Goal: Task Accomplishment & Management: Manage account settings

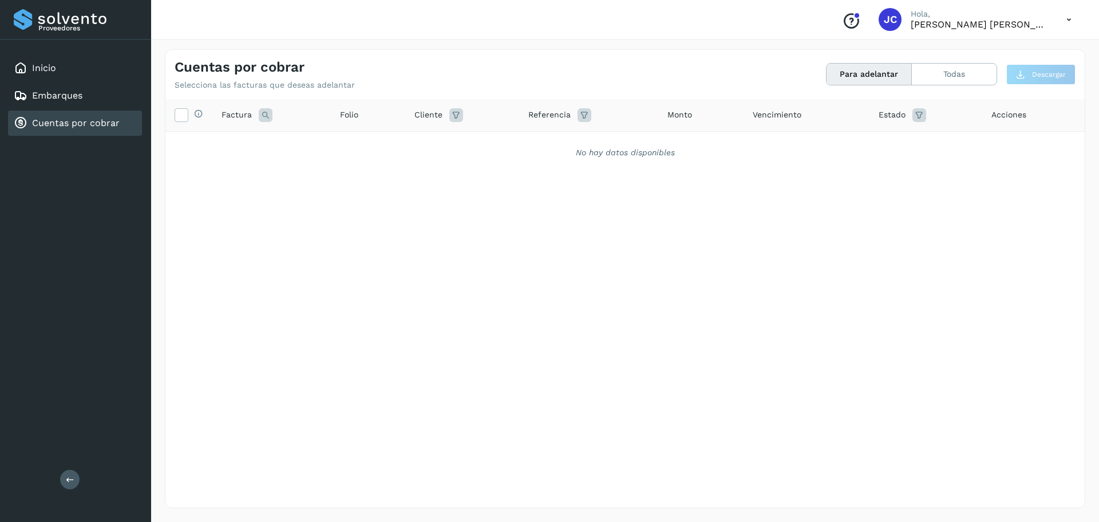
click at [695, 287] on div "Selecciona todas las facturas disponibles para adelanto Factura Folio Cliente R…" at bounding box center [625, 279] width 920 height 361
click at [871, 74] on button "Para adelantar" at bounding box center [869, 74] width 85 height 21
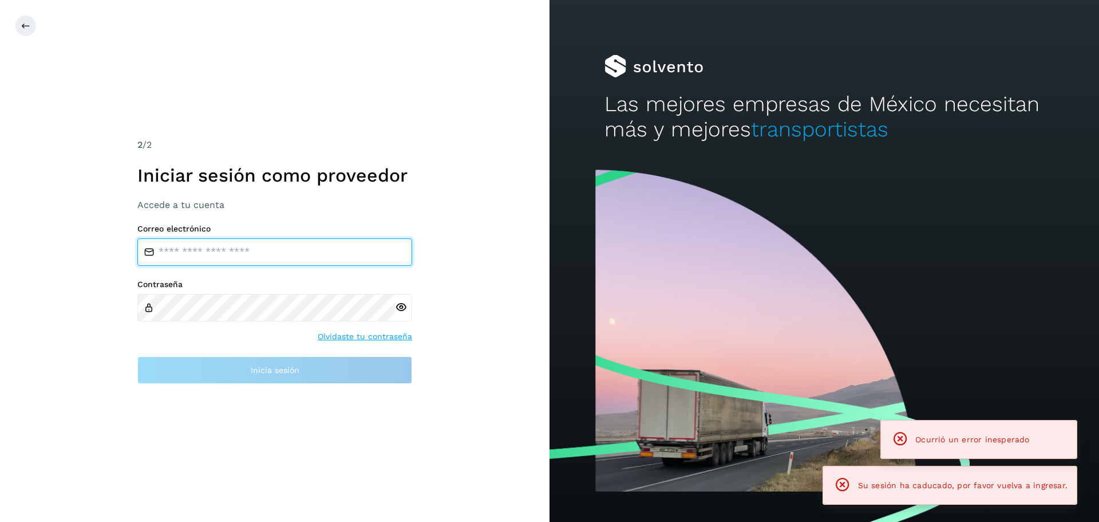
type input "**********"
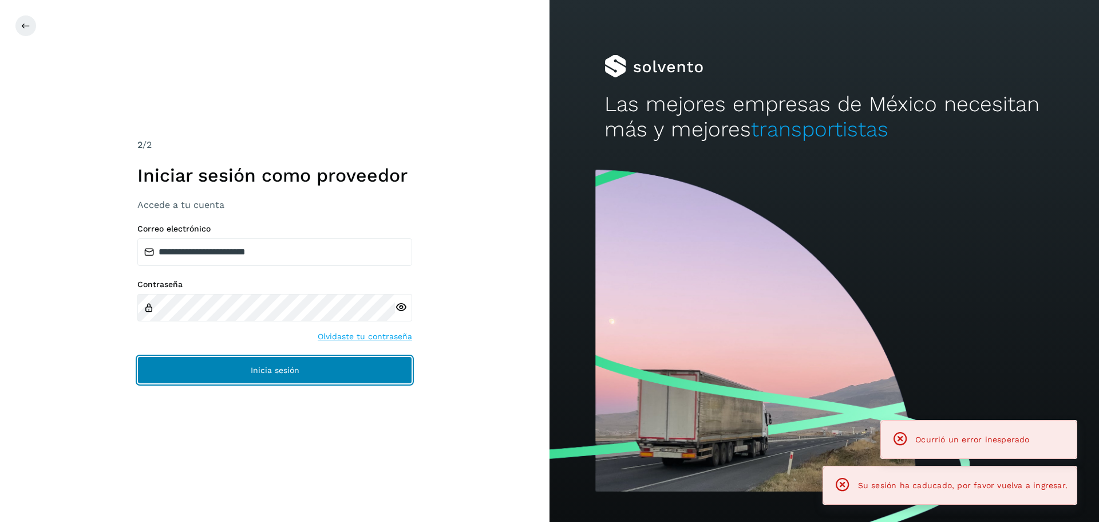
click at [267, 364] on button "Inicia sesión" at bounding box center [274, 369] width 275 height 27
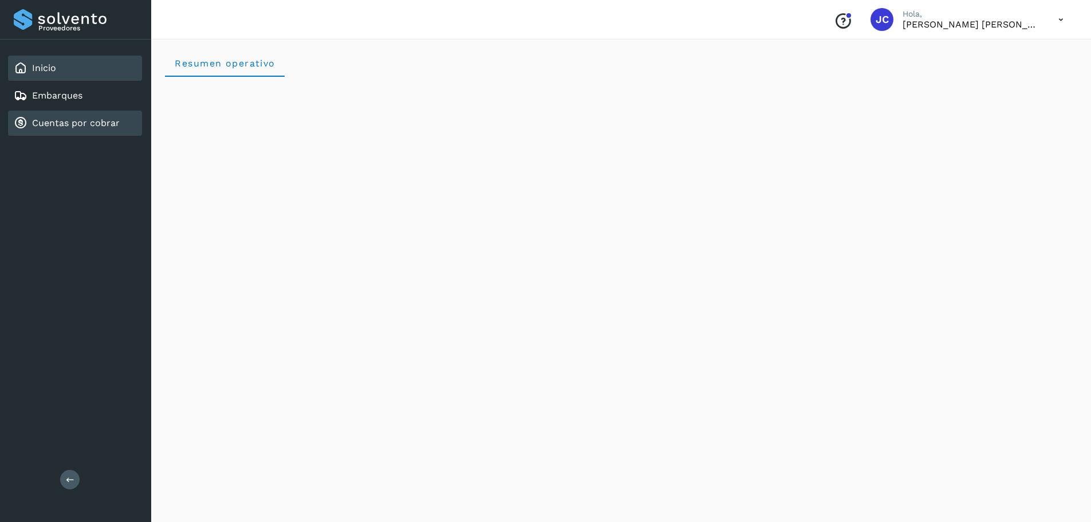
click at [64, 128] on link "Cuentas por cobrar" at bounding box center [76, 122] width 88 height 11
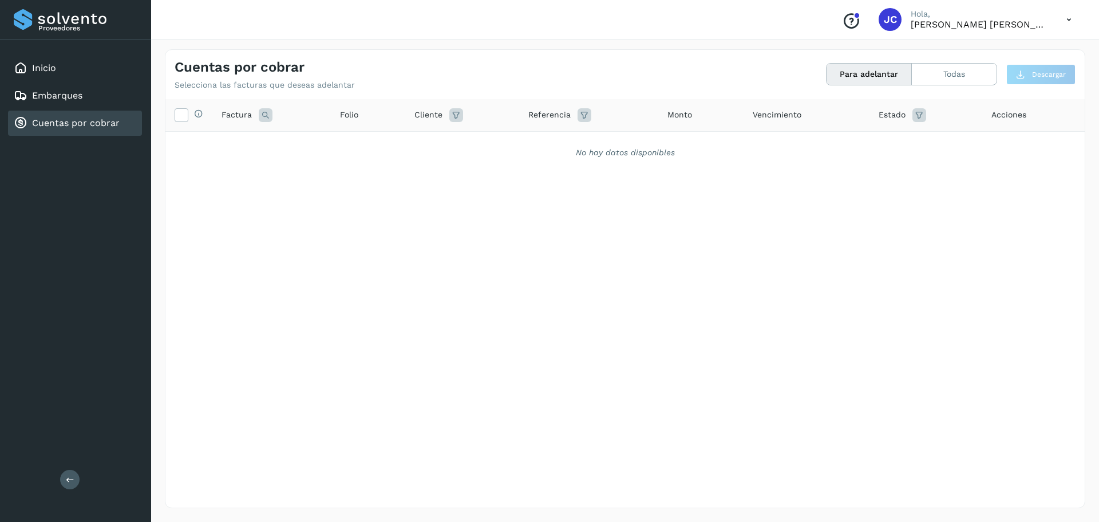
click at [900, 77] on button "Para adelantar" at bounding box center [869, 74] width 85 height 21
click at [941, 69] on button "Todas" at bounding box center [954, 74] width 85 height 21
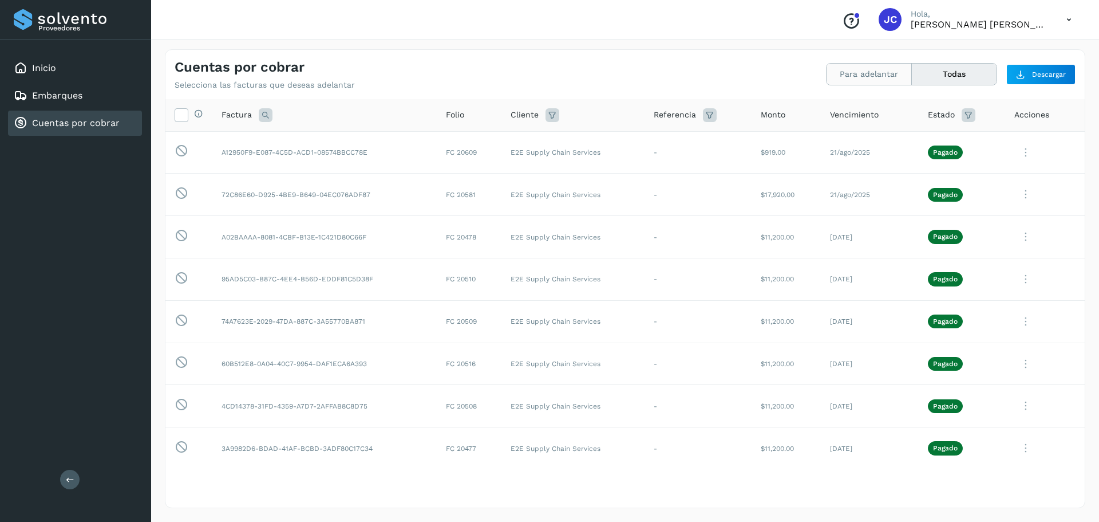
click at [845, 77] on button "Para adelantar" at bounding box center [869, 74] width 85 height 21
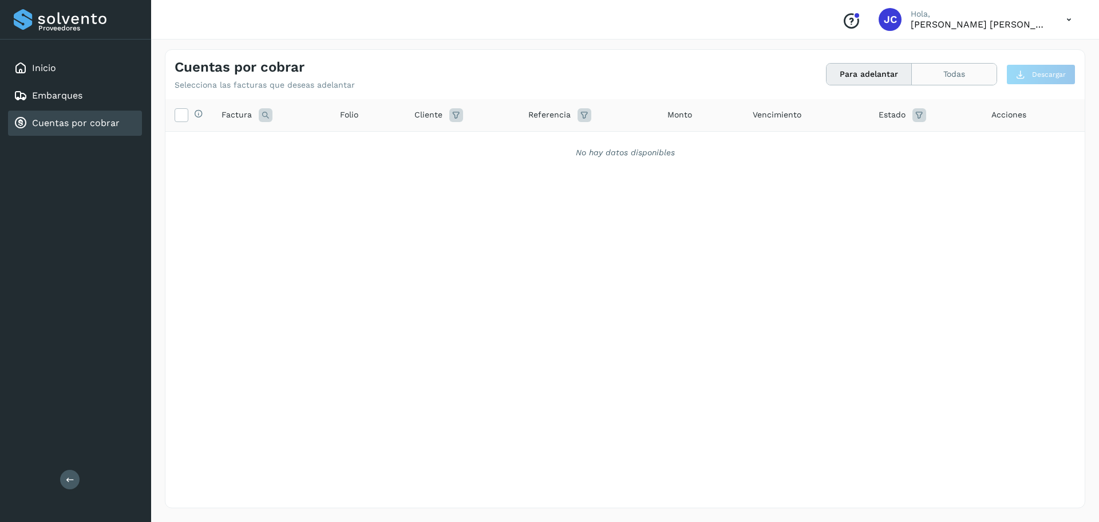
click at [939, 76] on button "Todas" at bounding box center [954, 74] width 85 height 21
